Goal: Information Seeking & Learning: Understand process/instructions

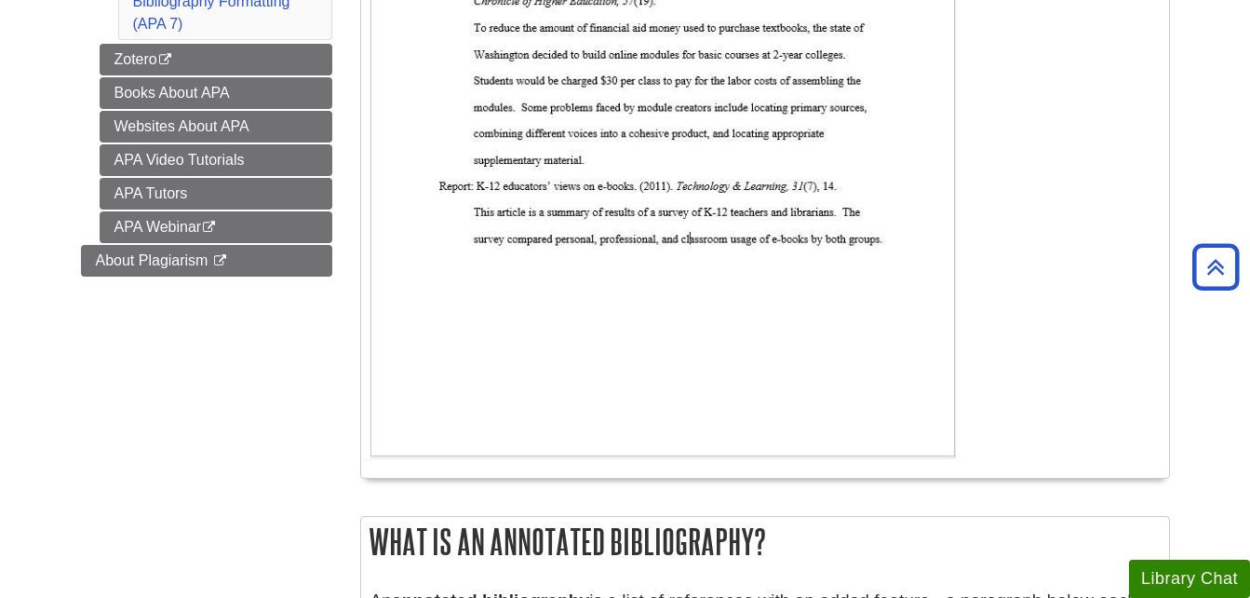
scroll to position [713, 0]
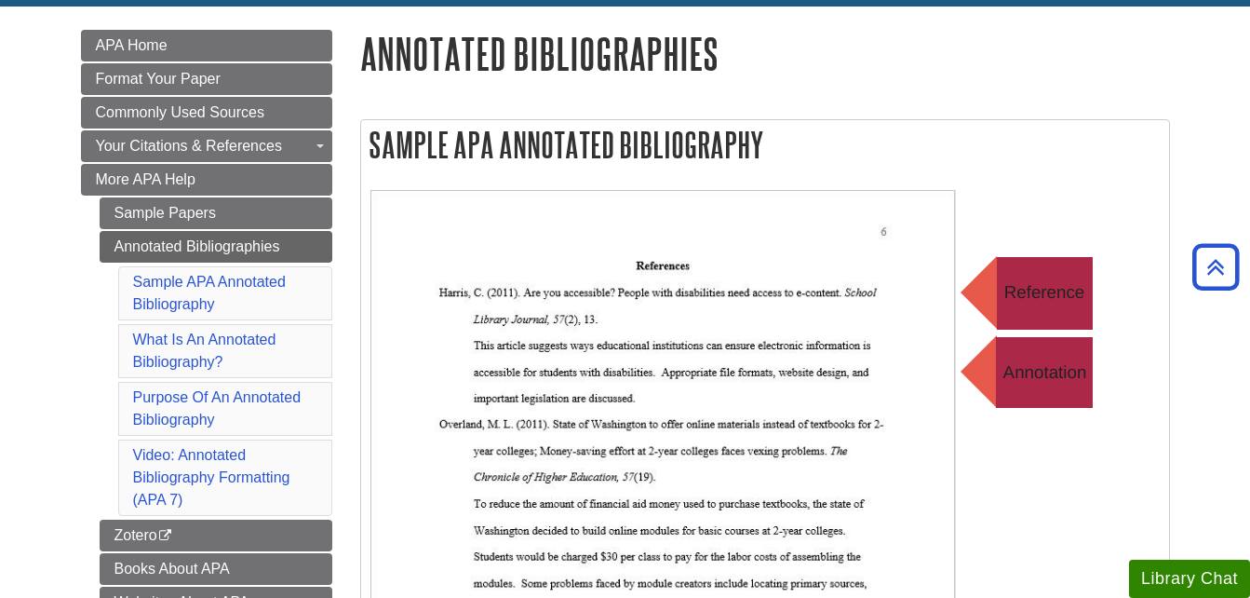
scroll to position [249, 0]
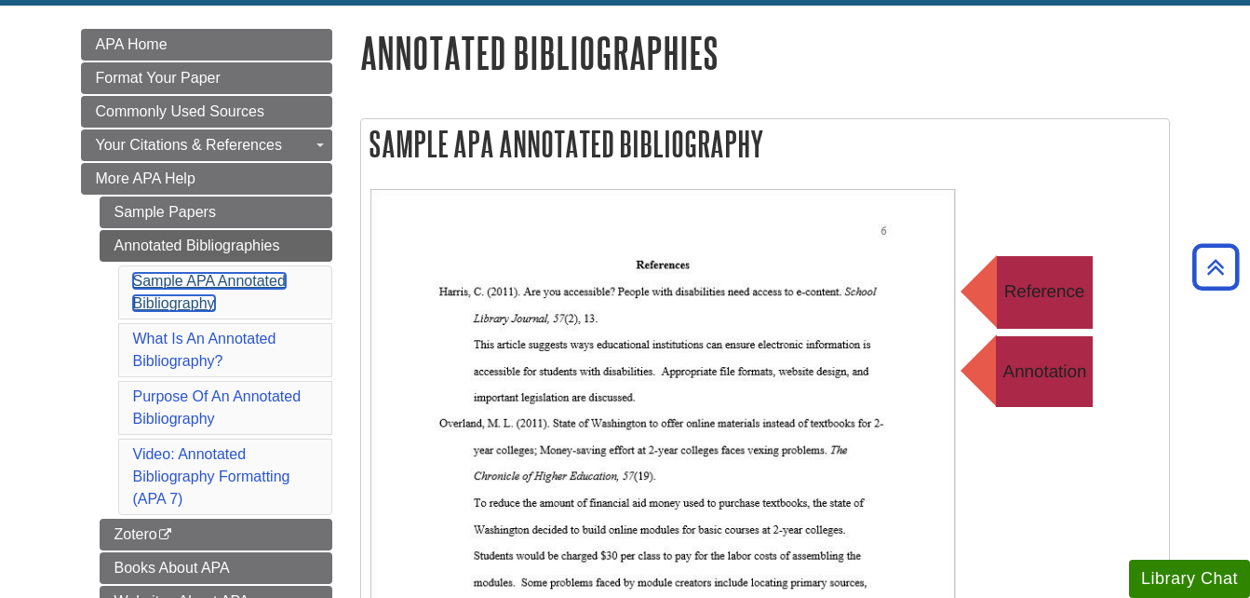
click at [256, 284] on link "Sample APA Annotated Bibliography" at bounding box center [209, 292] width 153 height 38
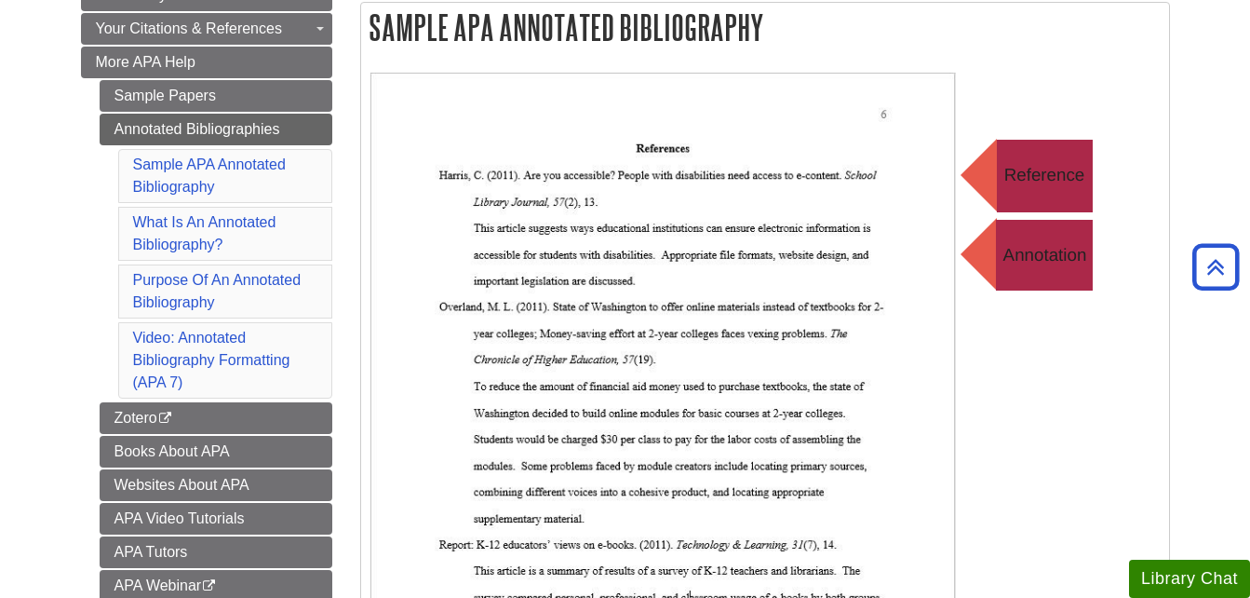
scroll to position [365, 0]
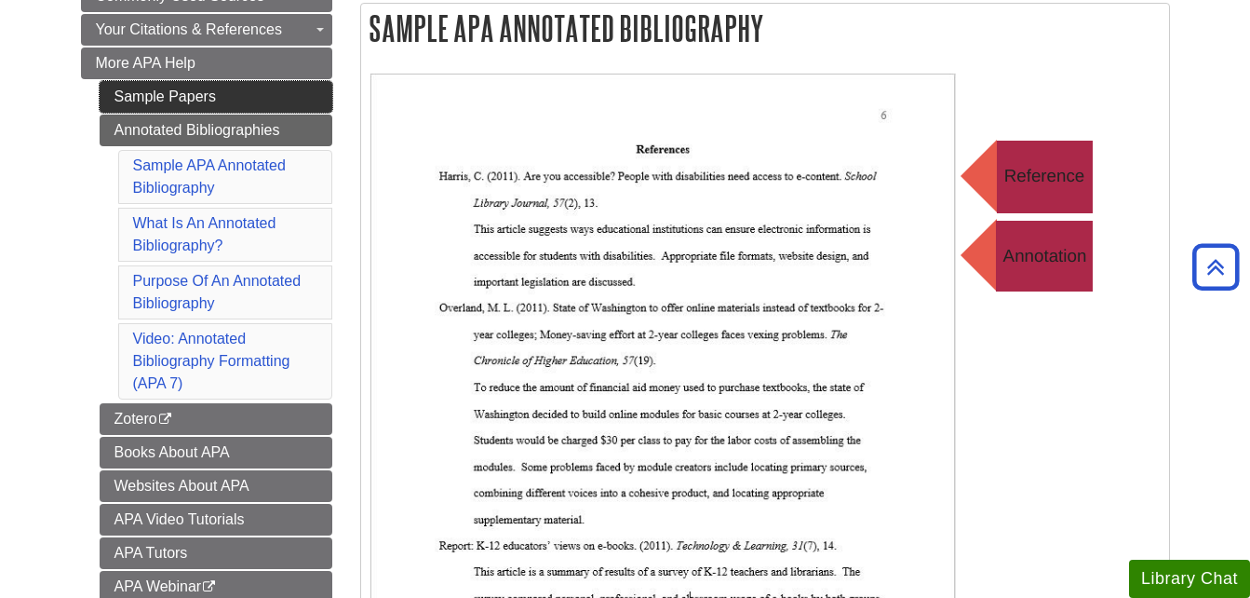
click at [196, 93] on link "Sample Papers" at bounding box center [216, 97] width 233 height 32
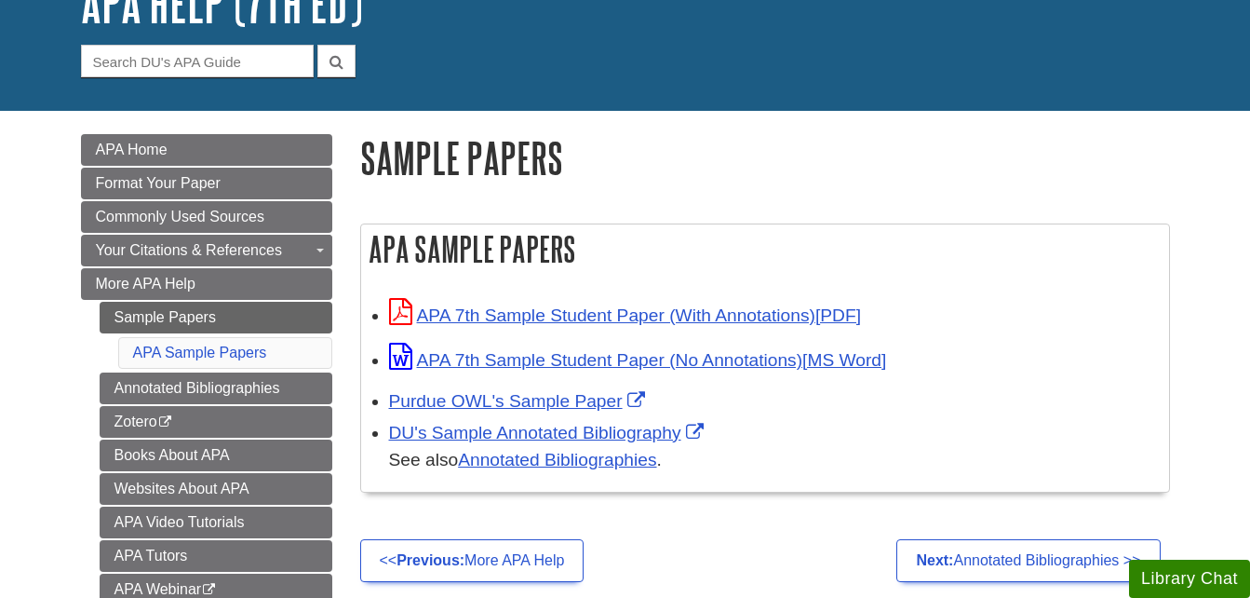
scroll to position [199, 0]
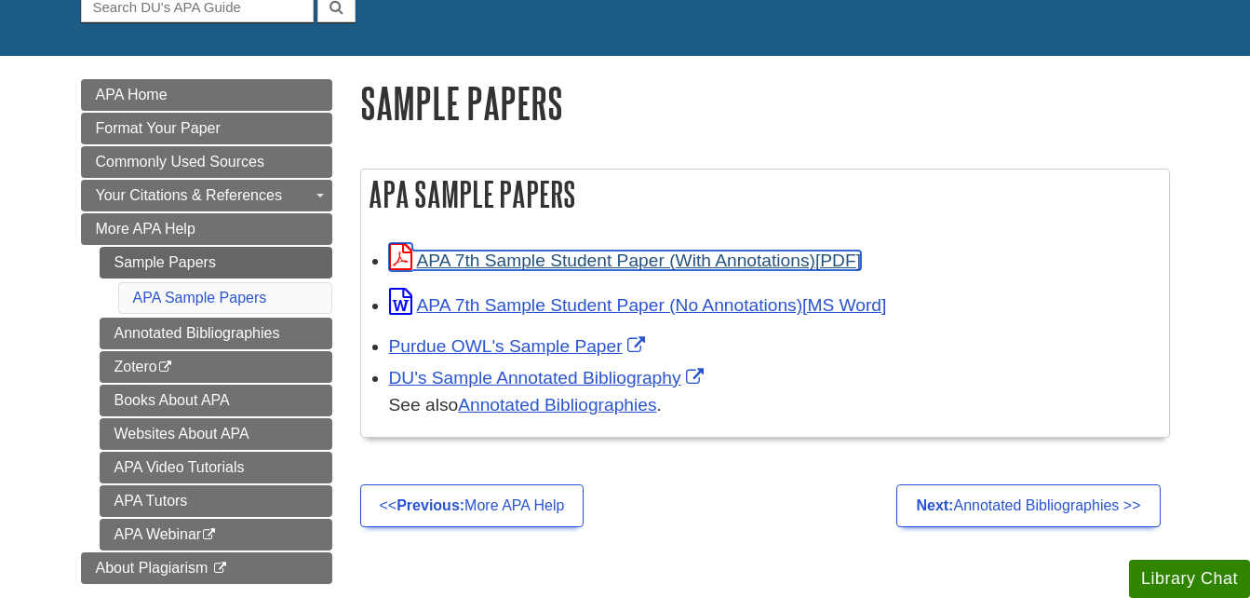
click at [747, 257] on link "APA 7th Sample Student Paper (With Annotations)" at bounding box center [625, 260] width 472 height 20
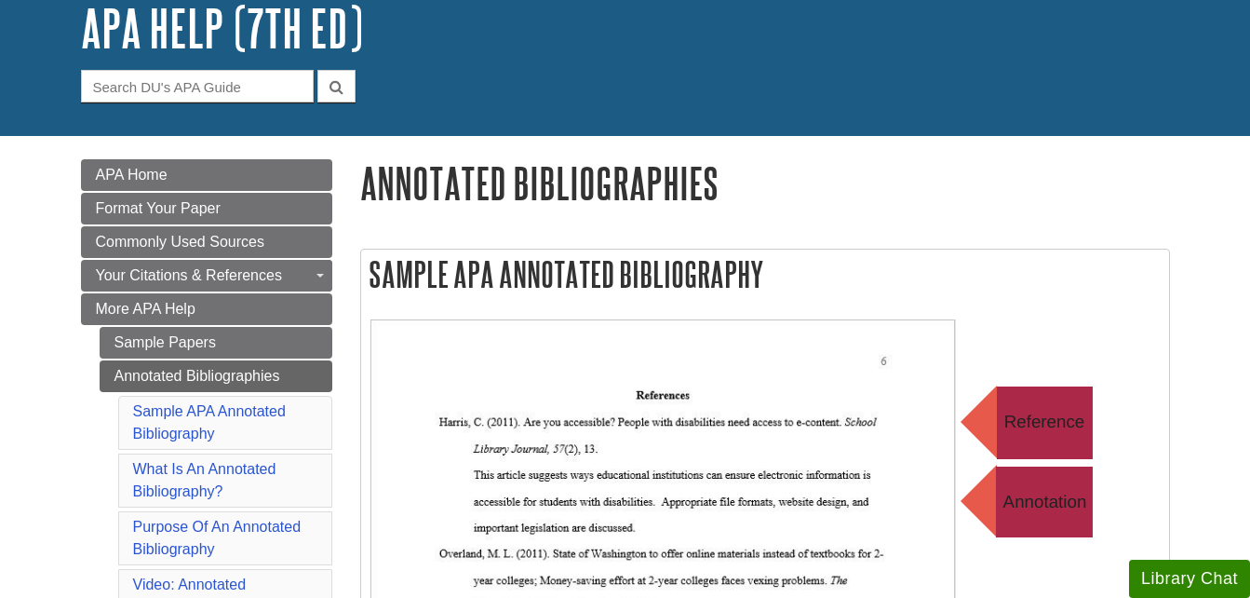
scroll to position [123, 0]
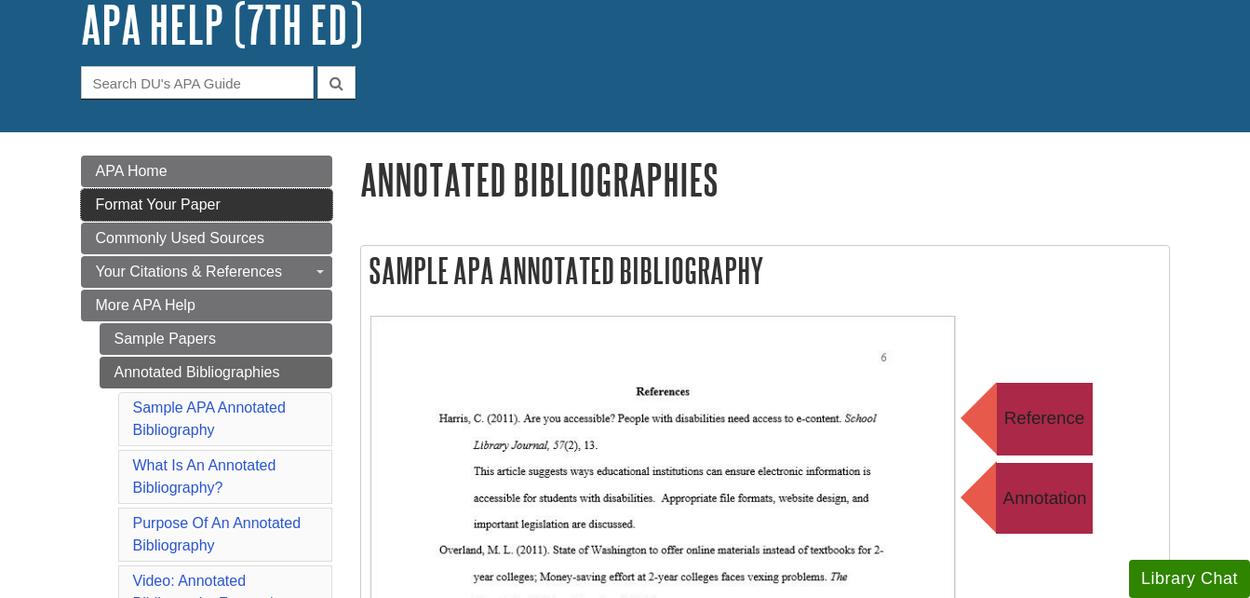
click at [203, 205] on span "Format Your Paper" at bounding box center [158, 204] width 125 height 16
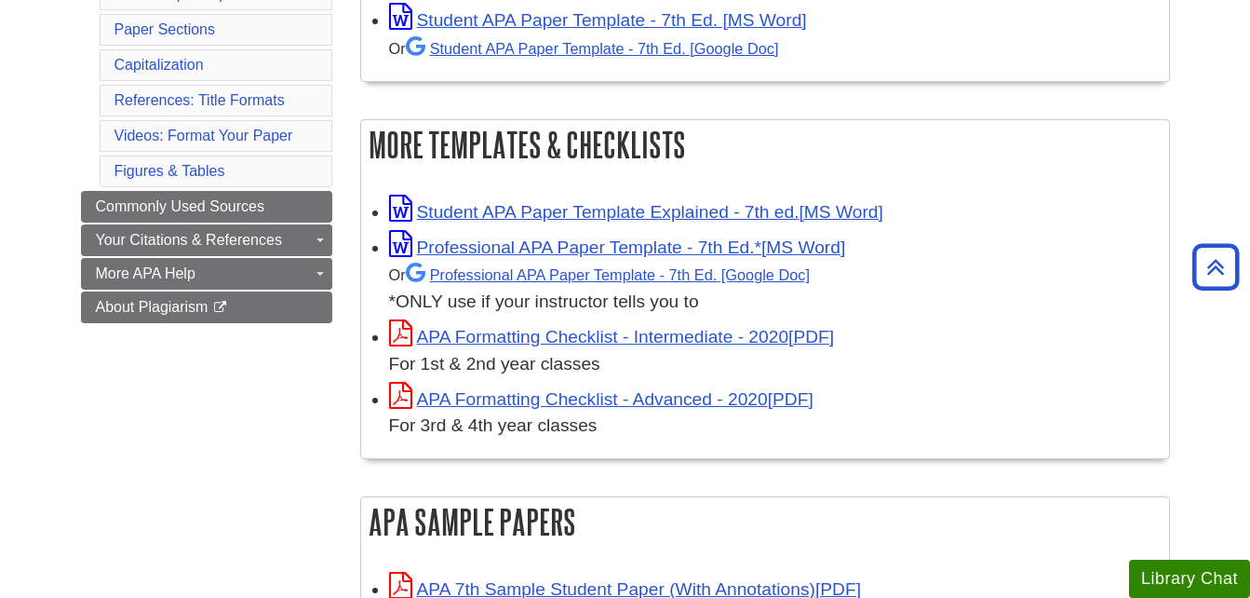
scroll to position [440, 0]
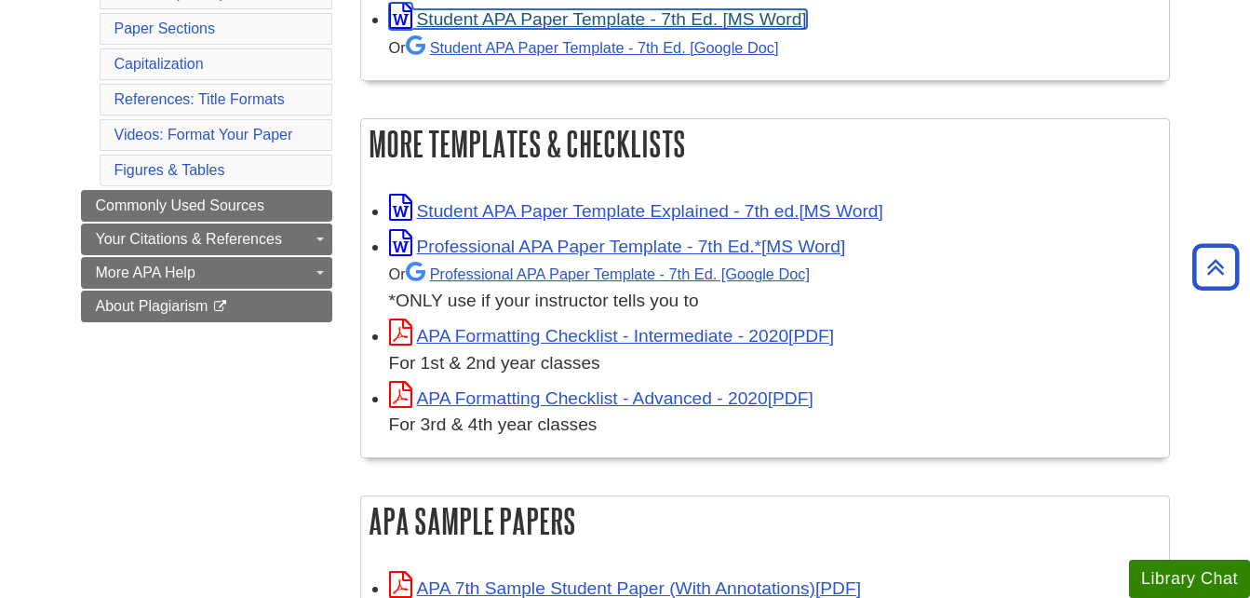
click at [646, 12] on link "Student APA Paper Template - 7th Ed. [MS Word]" at bounding box center [598, 19] width 418 height 20
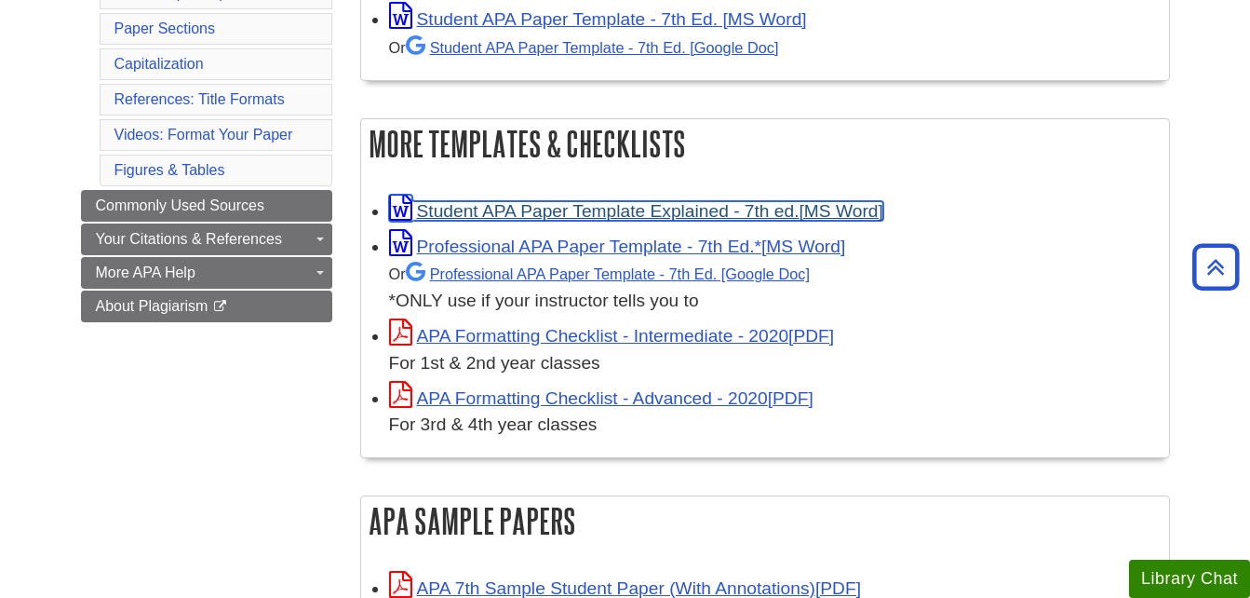
click at [484, 214] on link "Student APA Paper Template Explained - 7th ed." at bounding box center [636, 211] width 494 height 20
